Goal: Learn about a topic

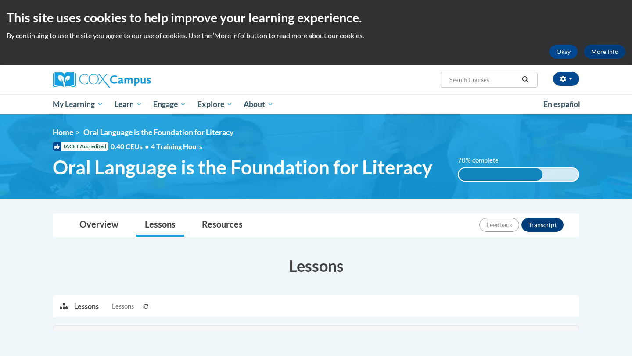
click at [324, 333] on div "Active Lessons Lessons Preview Activity Previous" at bounding box center [316, 334] width 527 height 79
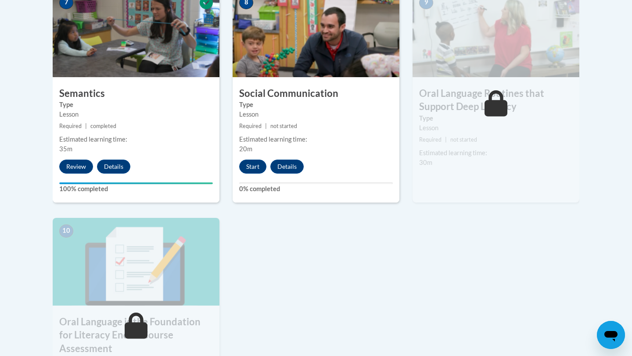
scroll to position [772, 0]
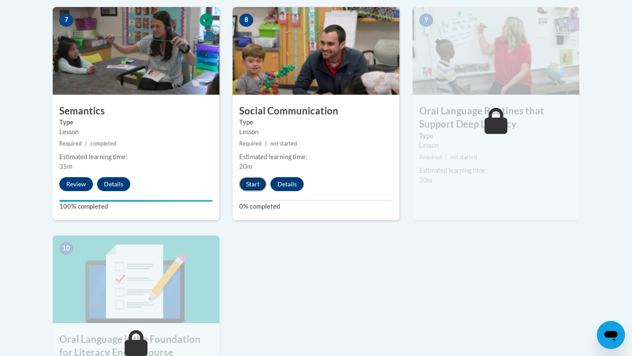
click at [242, 183] on button "Start" at bounding box center [252, 184] width 27 height 14
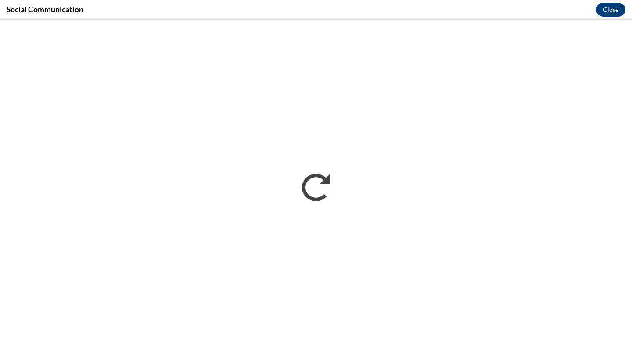
scroll to position [0, 0]
